Goal: Task Accomplishment & Management: Use online tool/utility

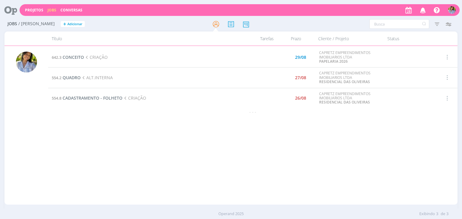
click at [68, 74] on td "554.2 QUADRO ALT.INTERNA" at bounding box center [148, 78] width 201 height 20
click at [66, 76] on span "QUADRO" at bounding box center [72, 78] width 18 height 6
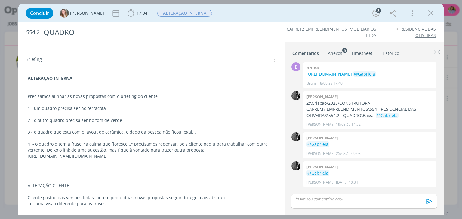
scroll to position [69, 0]
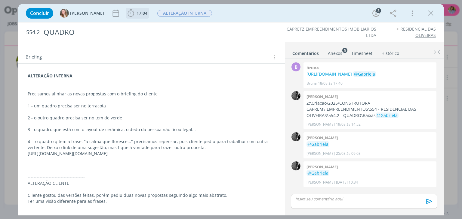
click at [136, 12] on span "17:04" at bounding box center [141, 13] width 11 height 6
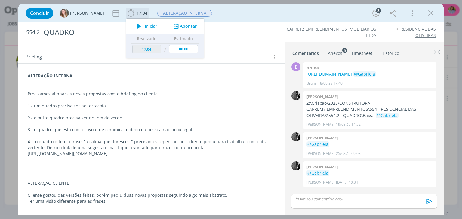
click at [145, 26] on span "Iniciar" at bounding box center [151, 26] width 13 height 4
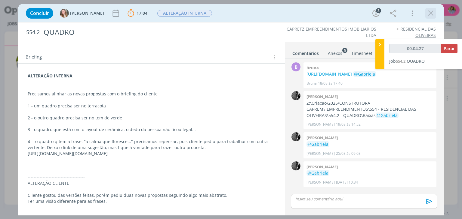
click at [429, 14] on icon "dialog" at bounding box center [430, 13] width 9 height 9
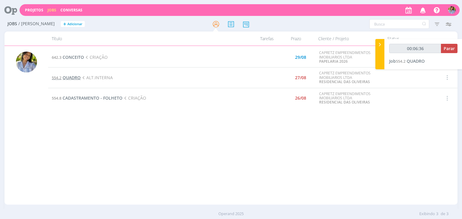
click at [72, 76] on span "QUADRO" at bounding box center [72, 78] width 18 height 6
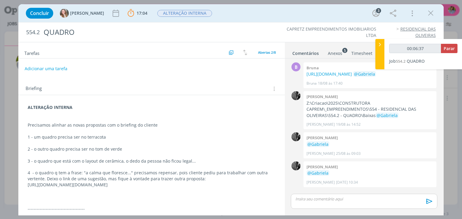
scroll to position [2, 0]
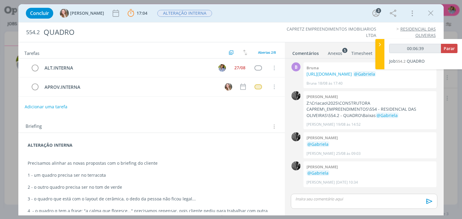
click at [338, 54] on div "Anexos 5" at bounding box center [335, 53] width 14 height 6
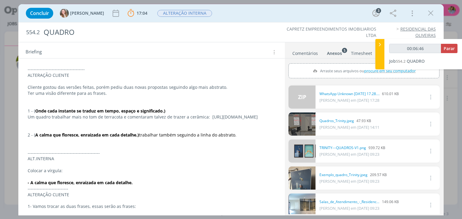
scroll to position [176, 0]
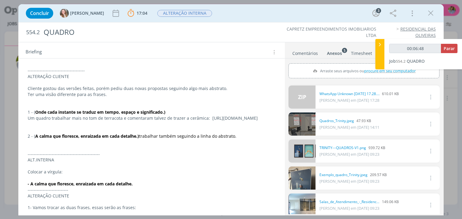
click at [48, 121] on p "Um quadro trabalhar mais no tom de terracota e comentaram talvez de trazer a ce…" at bounding box center [151, 118] width 247 height 6
drag, startPoint x: 48, startPoint y: 134, endPoint x: 157, endPoint y: 137, distance: 109.1
click at [157, 122] on p "Um quadro trabalhar mais no tom de terracota e comentaram talvez de trazer a ce…" at bounding box center [151, 119] width 247 height 6
copy p "[URL][DOMAIN_NAME]"
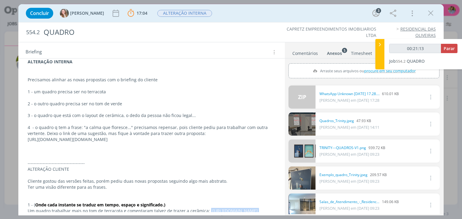
scroll to position [100, 0]
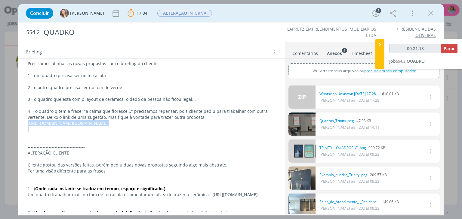
drag, startPoint x: 26, startPoint y: 123, endPoint x: 164, endPoint y: 139, distance: 138.6
copy p "[URL][DOMAIN_NAME][DOMAIN_NAME]"
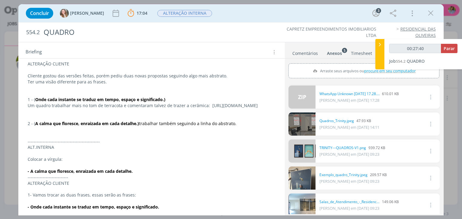
scroll to position [188, 0]
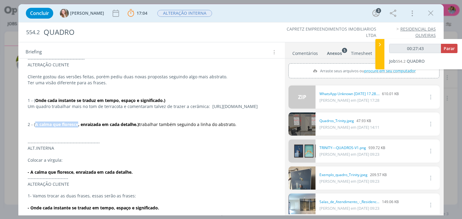
drag, startPoint x: 35, startPoint y: 142, endPoint x: 78, endPoint y: 145, distance: 43.1
click at [79, 127] on strong "A calma que floresce, enraizada em cada detalhe.)" at bounding box center [87, 125] width 104 height 6
copy strong "A calma que floresce"
click at [44, 127] on strong "A calma que floresce, enraizada em cada detalhe.)" at bounding box center [87, 125] width 104 height 6
click at [35, 127] on strong "A calma que floresce, enraizada em cada detalhe.)" at bounding box center [87, 125] width 104 height 6
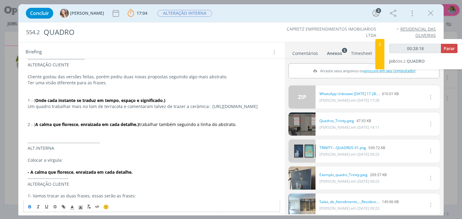
click at [82, 140] on p "dialog" at bounding box center [151, 137] width 247 height 6
drag, startPoint x: 35, startPoint y: 141, endPoint x: 138, endPoint y: 140, distance: 102.8
click at [139, 127] on strong "A calma que floresce, enraizada em cada detalhe.)" at bounding box center [87, 125] width 104 height 6
copy strong "A calma que floresce, enraizada em cada detalhe.)"
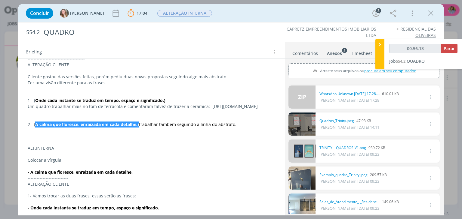
type input "00:57:13"
